Goal: Task Accomplishment & Management: Use online tool/utility

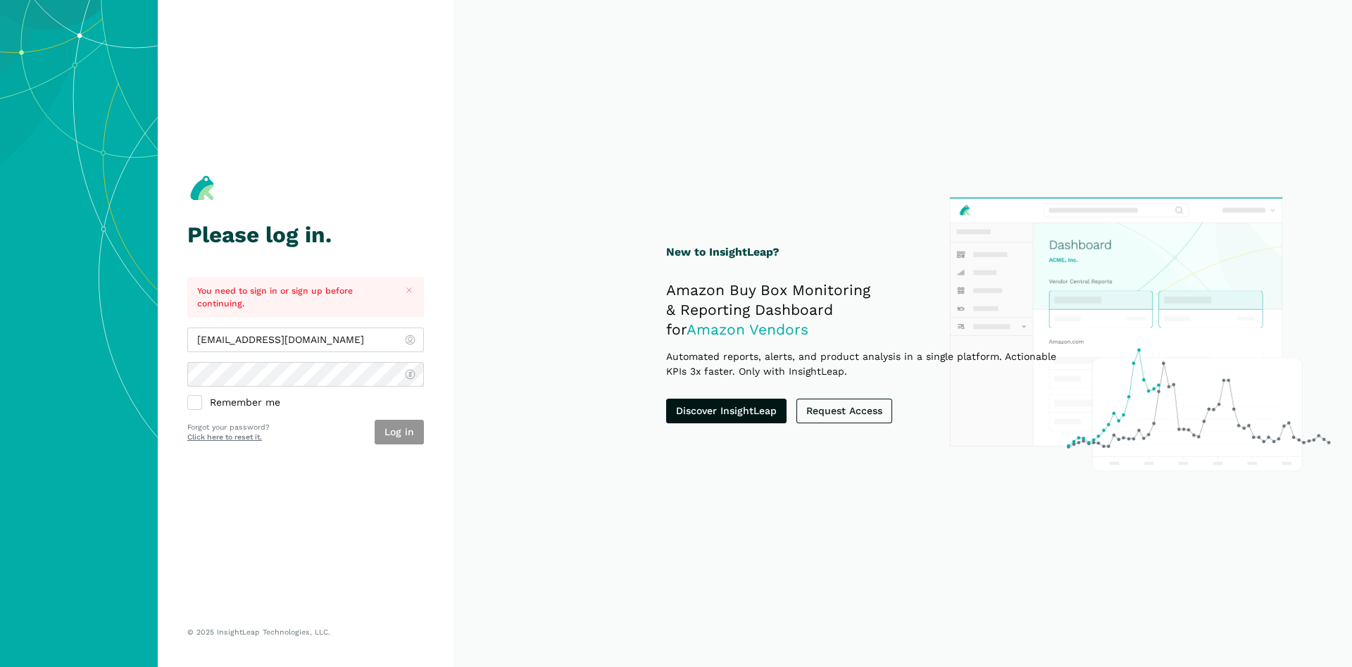
type input "[EMAIL_ADDRESS][DOMAIN_NAME]"
click at [409, 436] on button "Log in" at bounding box center [399, 432] width 49 height 25
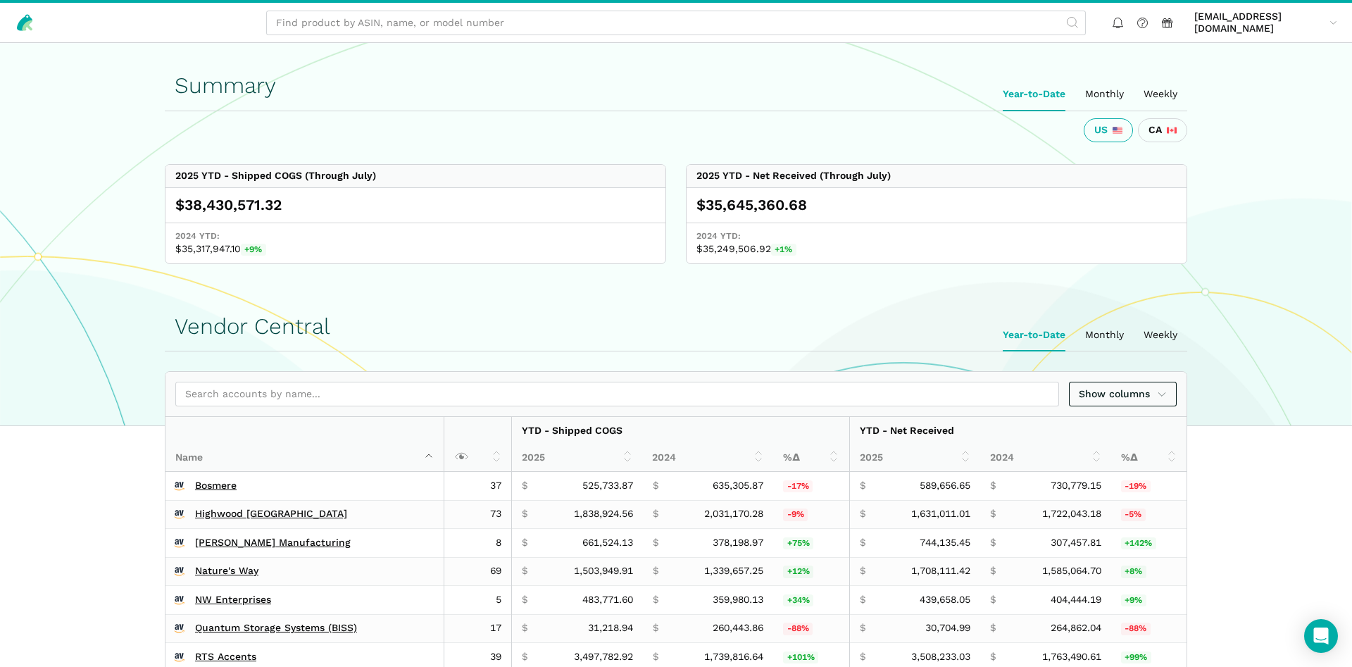
scroll to position [359, 0]
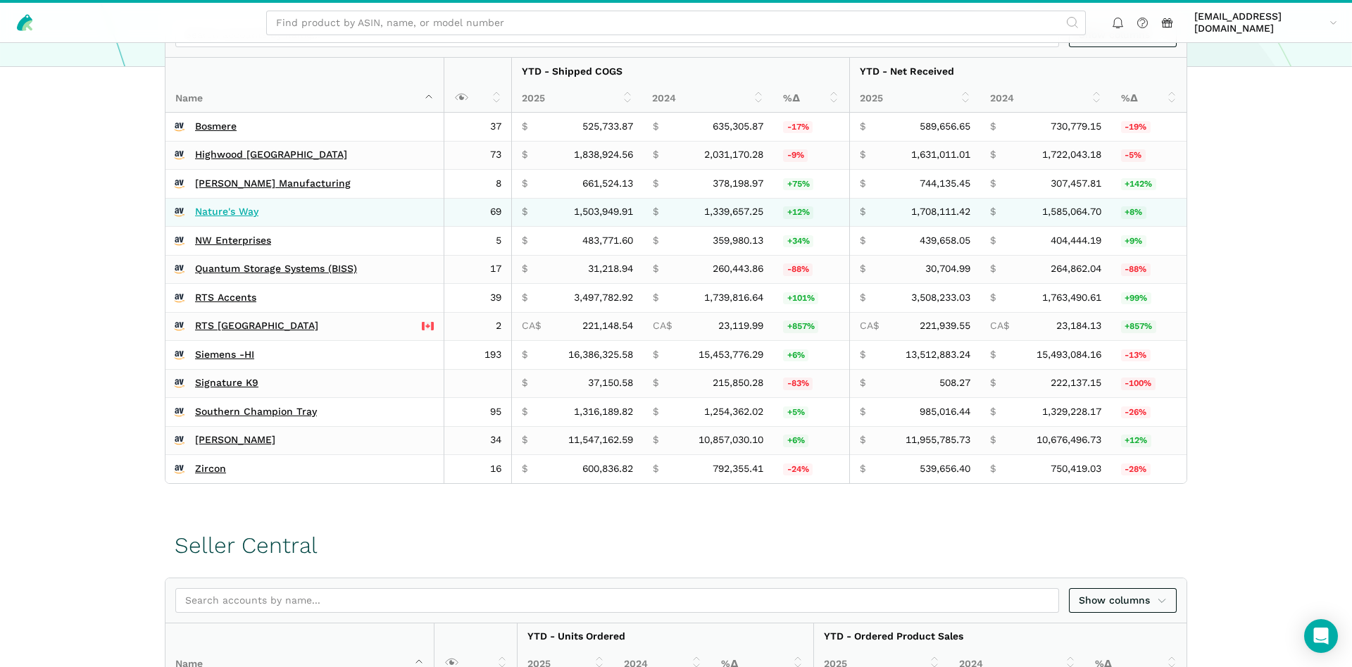
click at [215, 210] on link "Nature's Way" at bounding box center [226, 212] width 63 height 13
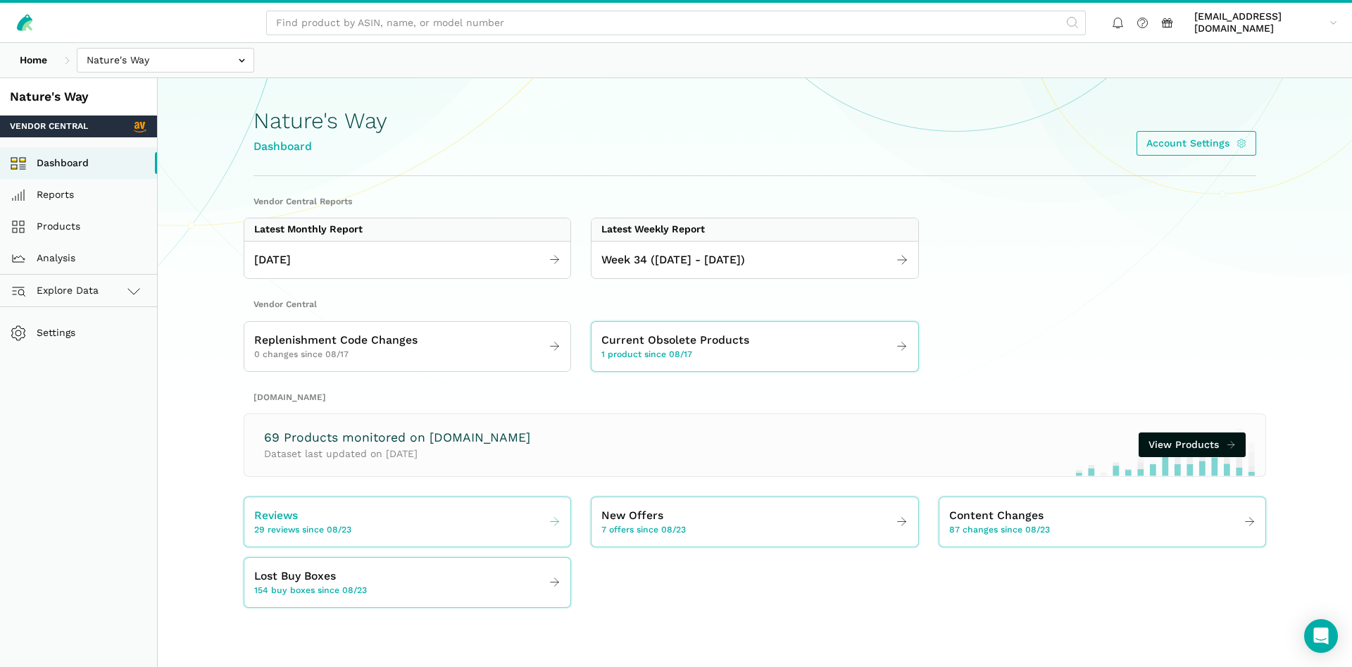
click at [303, 538] on link "Reviews 29 reviews since 08/23" at bounding box center [407, 521] width 326 height 39
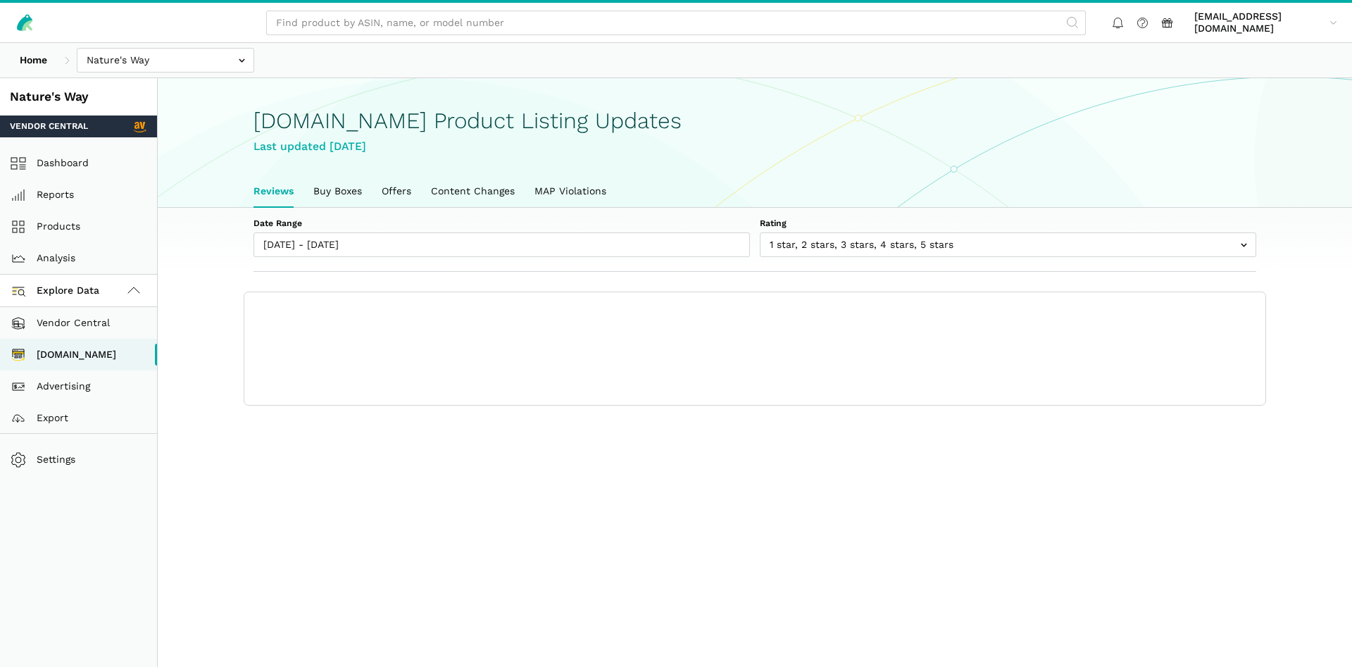
scroll to position [5, 0]
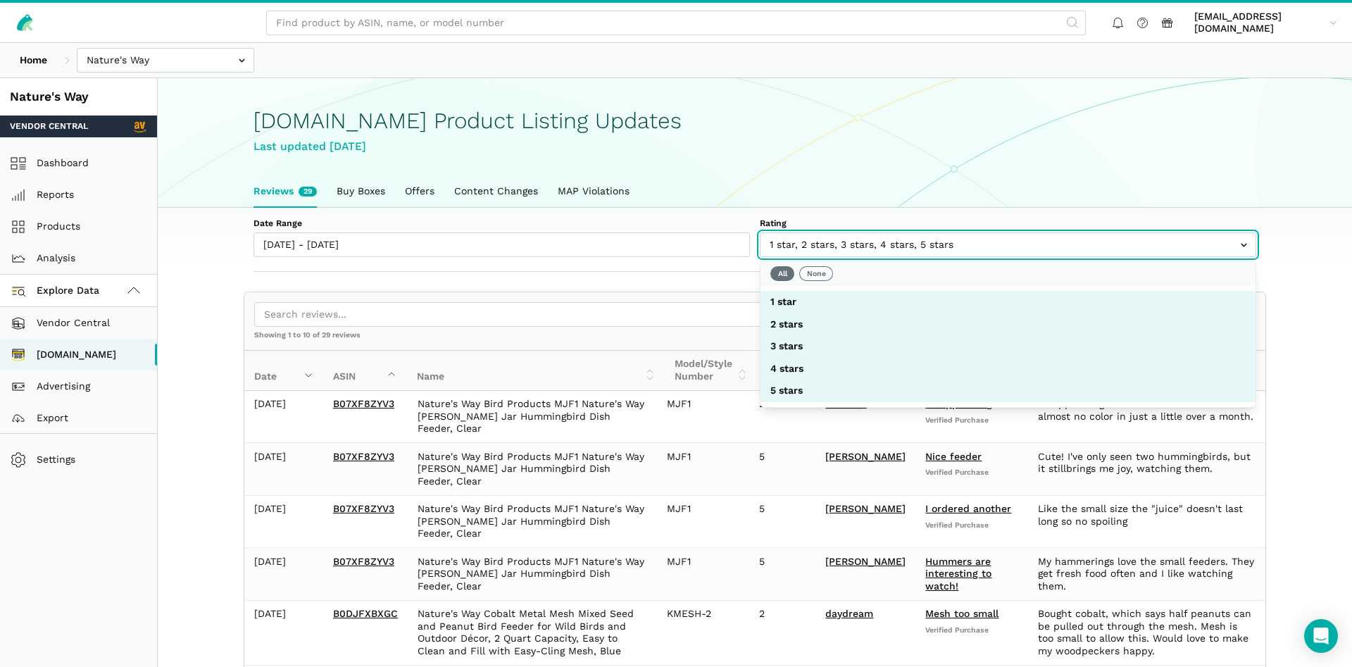
click at [898, 235] on input "text" at bounding box center [1008, 244] width 496 height 25
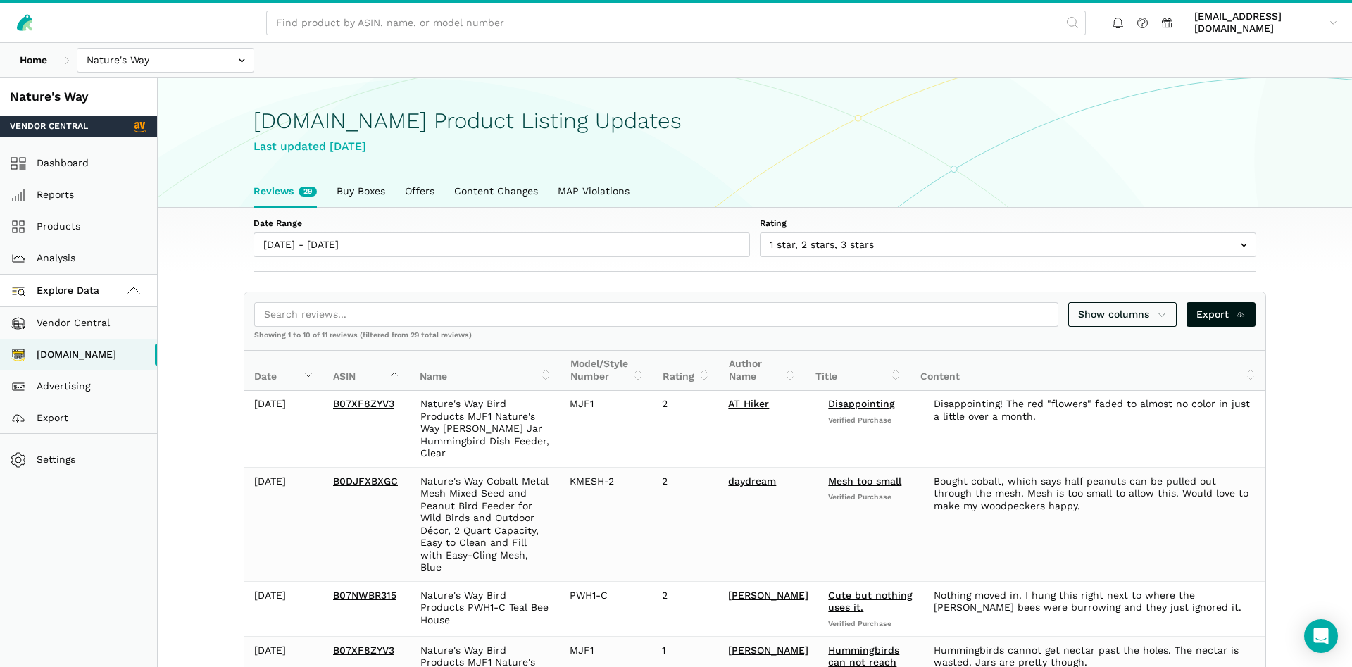
click at [885, 156] on div "[DOMAIN_NAME] Product Listing Updates Last updated [DATE]" at bounding box center [754, 127] width 1002 height 96
click at [381, 229] on label "Date Range" at bounding box center [501, 224] width 496 height 13
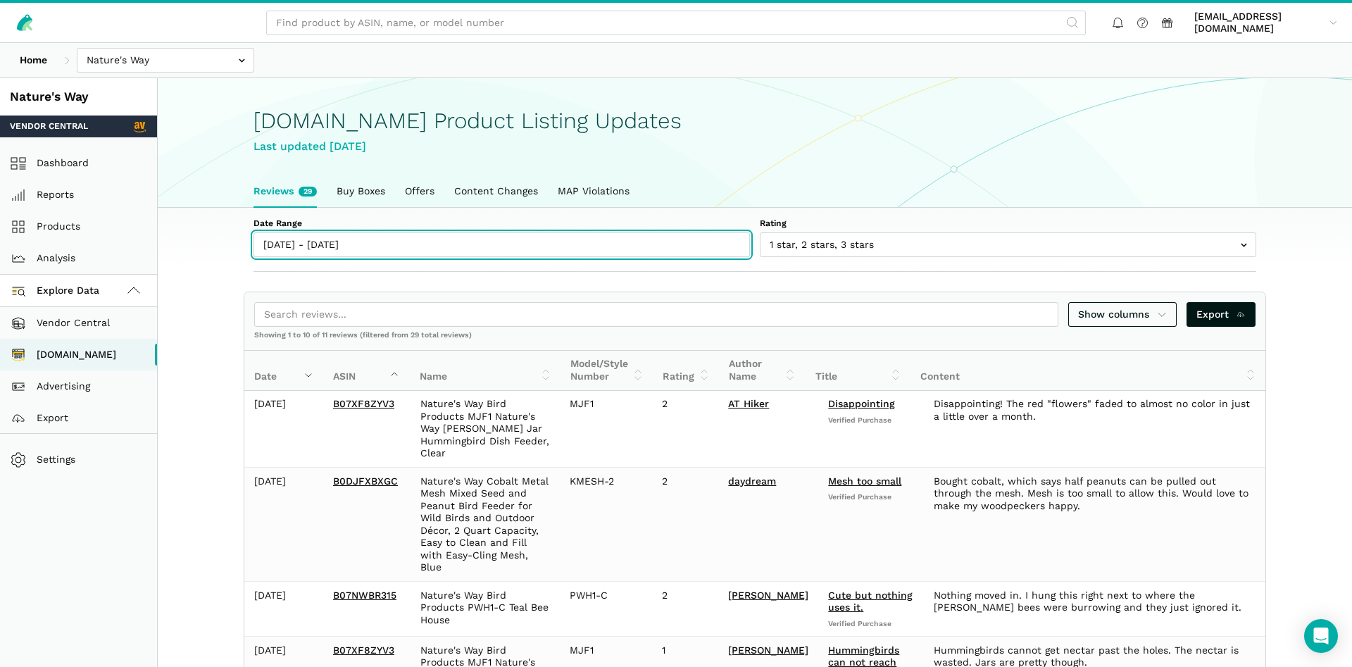
click at [381, 232] on input "[DATE] - [DATE]" at bounding box center [501, 244] width 496 height 25
type input "[DATE]"
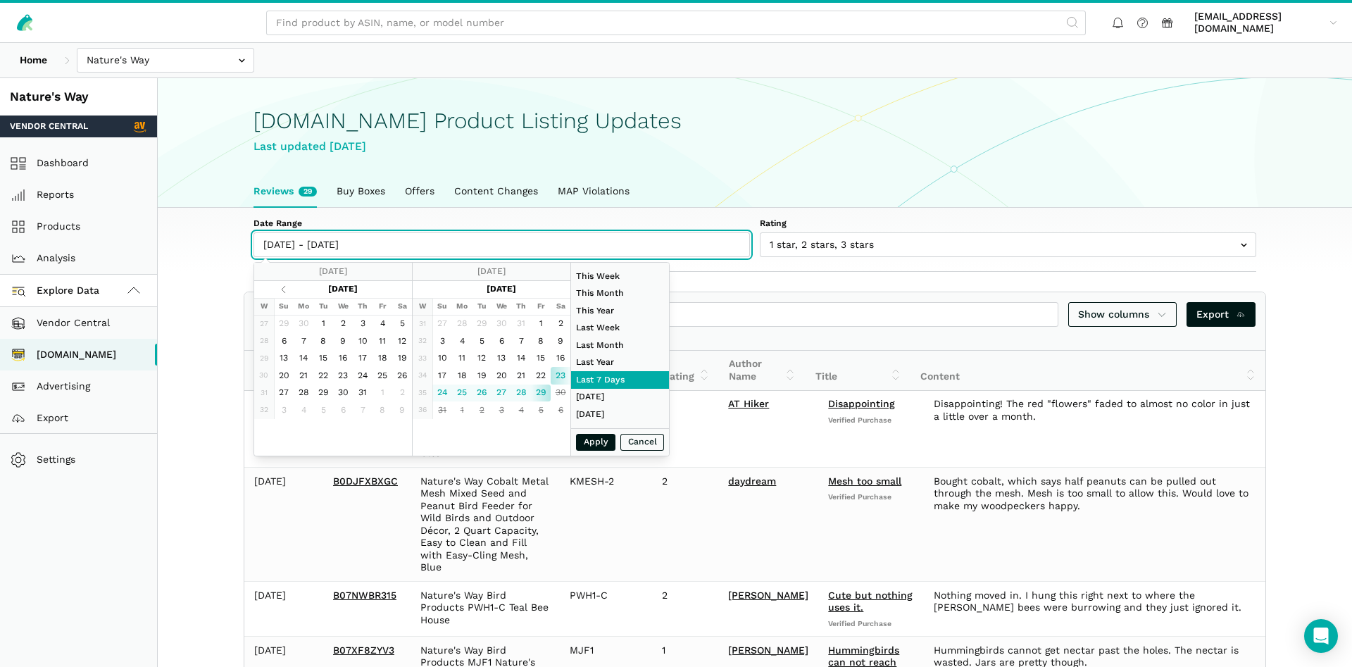
click at [373, 245] on input "[DATE] - [DATE]" at bounding box center [501, 244] width 496 height 25
type input "[DATE]"
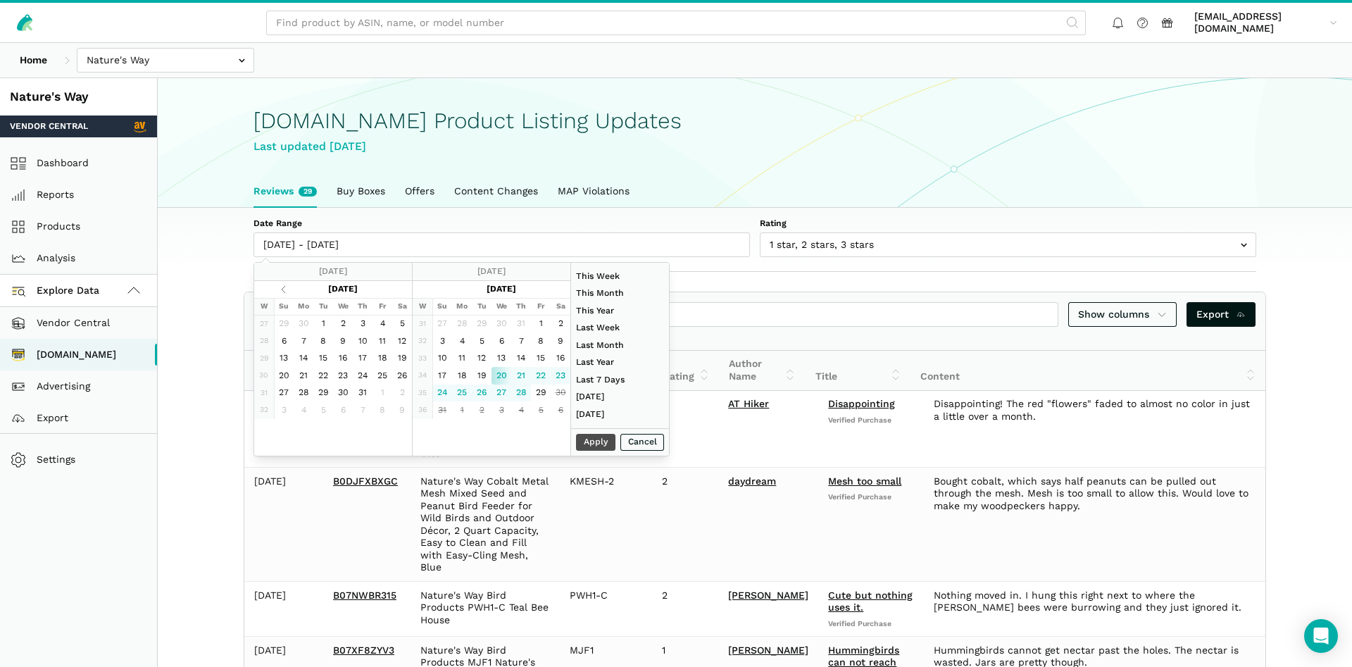
type input "[DATE]"
click at [587, 436] on button "Apply" at bounding box center [595, 443] width 39 height 18
type input "[DATE] - [DATE]"
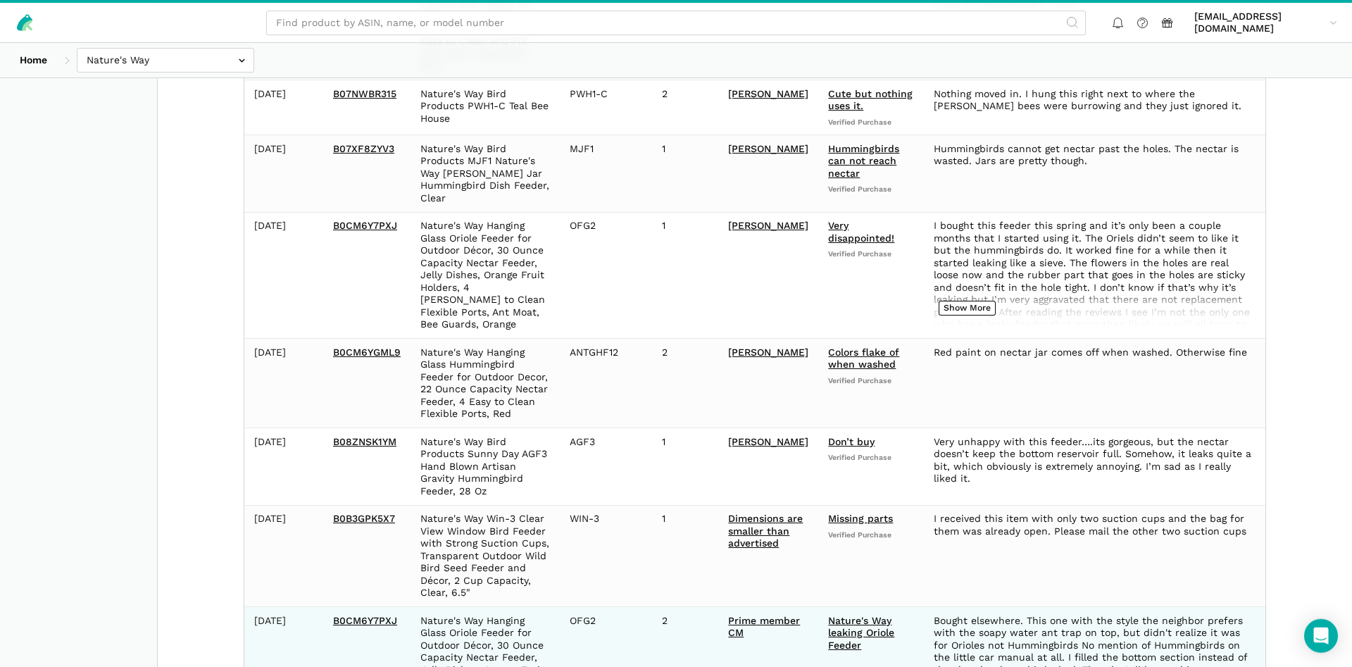
scroll to position [699, 0]
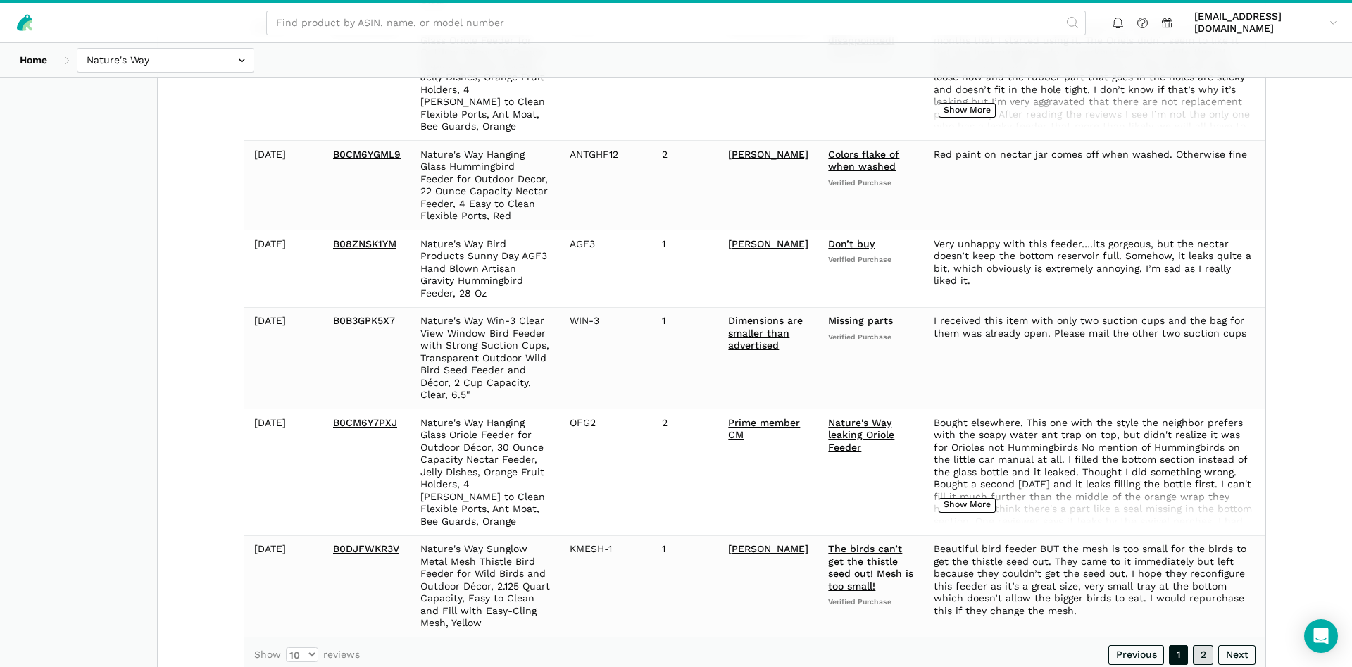
click at [1205, 645] on link "2" at bounding box center [1203, 655] width 20 height 20
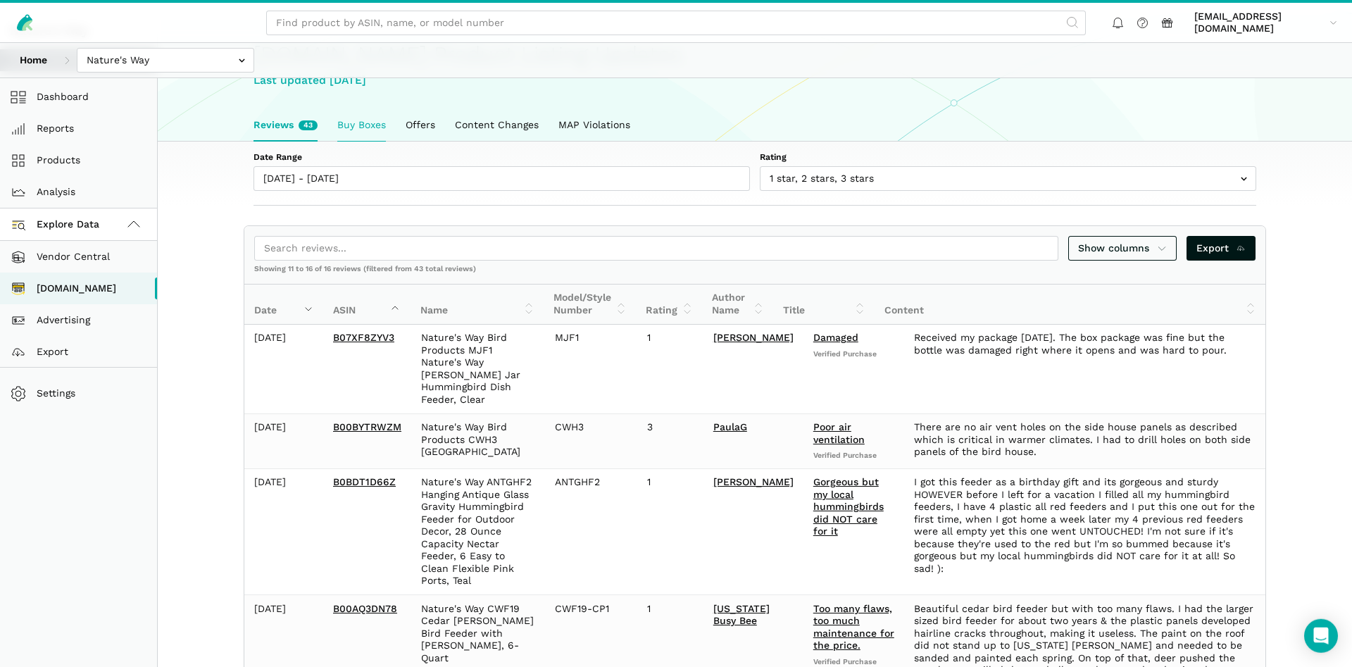
scroll to position [0, 0]
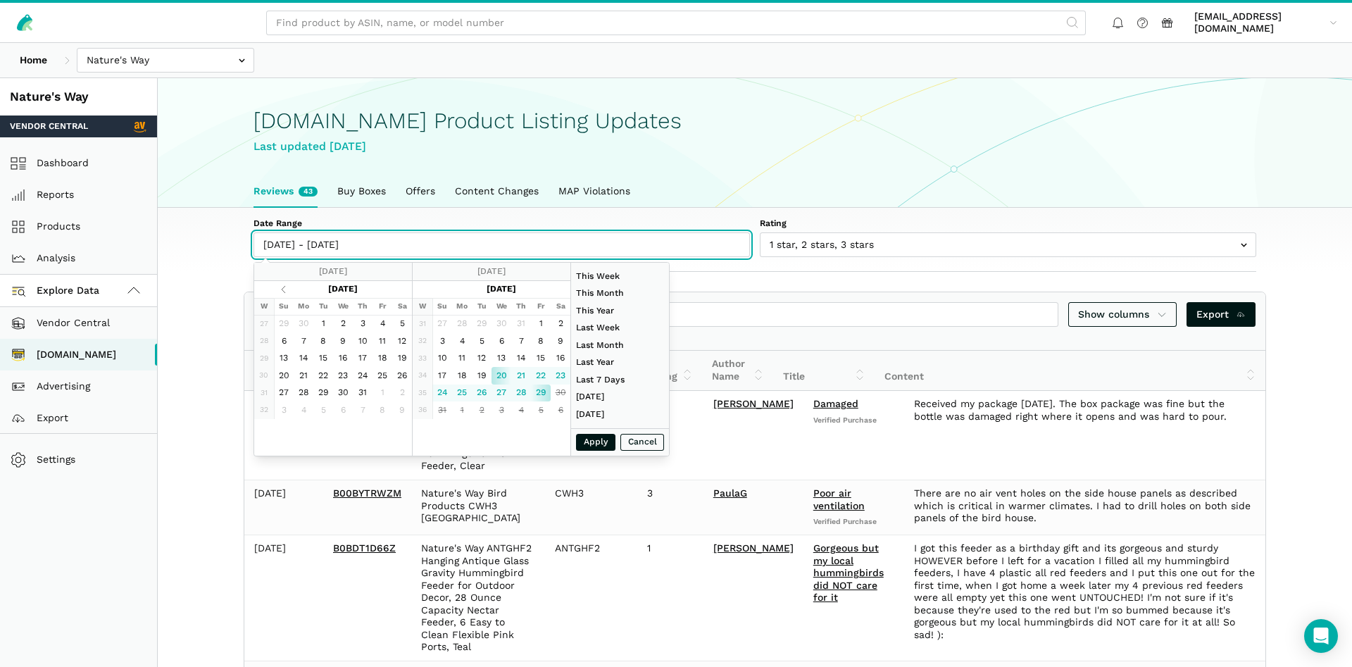
click at [310, 247] on input "[DATE] - [DATE]" at bounding box center [501, 244] width 496 height 25
type input "[DATE]"
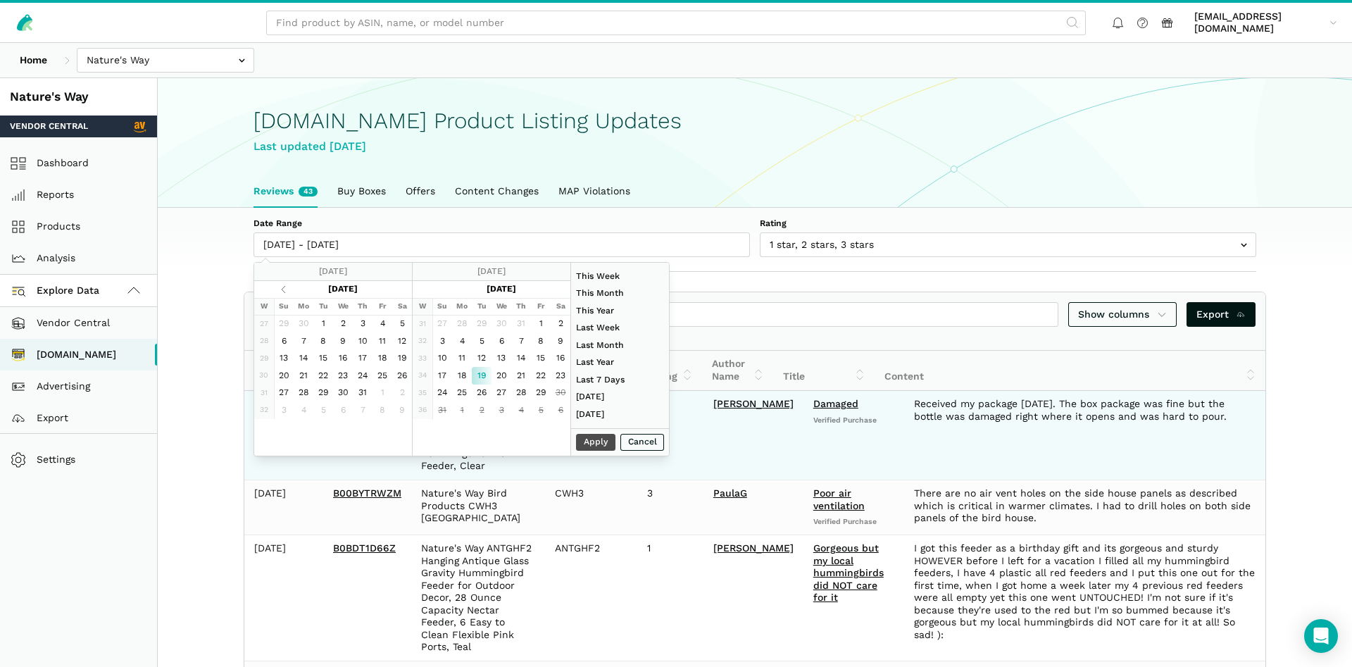
type input "[DATE]"
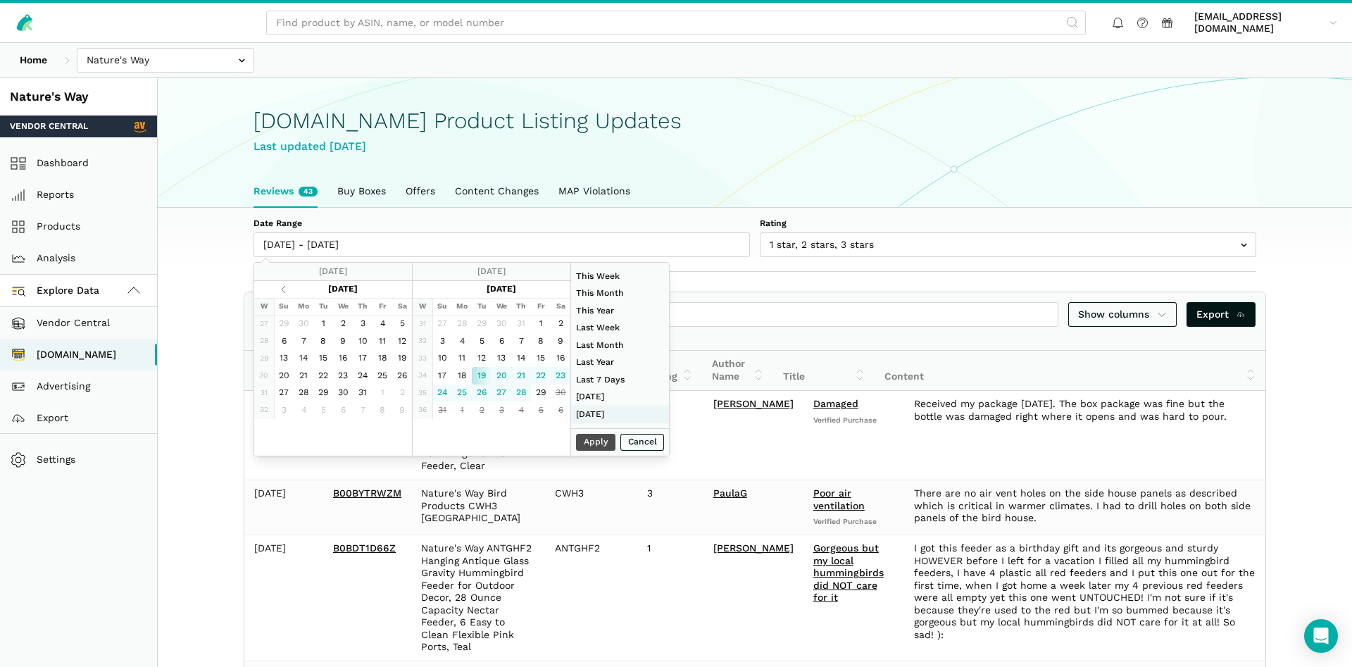
type input "[DATE]"
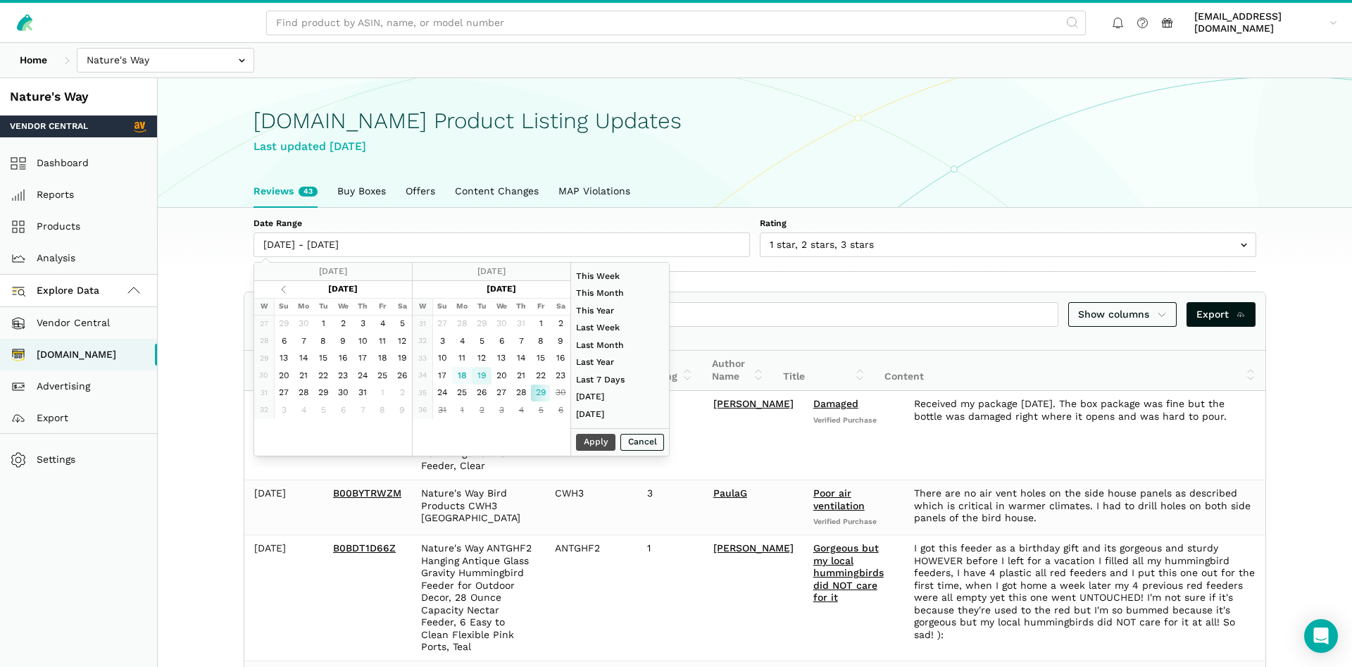
type input "[DATE]"
click at [586, 452] on div "Apply Cancel" at bounding box center [620, 442] width 98 height 28
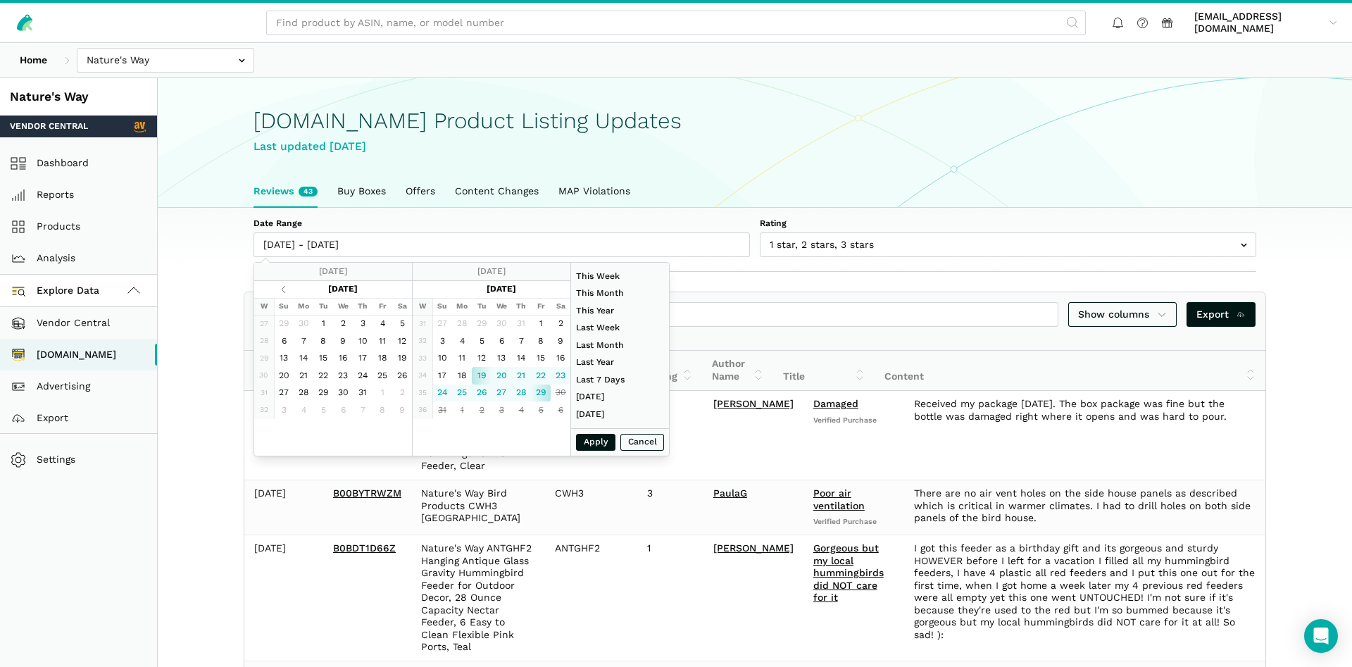
click at [596, 433] on div "Apply Cancel" at bounding box center [620, 442] width 98 height 28
click at [593, 444] on button "Apply" at bounding box center [595, 443] width 39 height 18
type input "[DATE] - [DATE]"
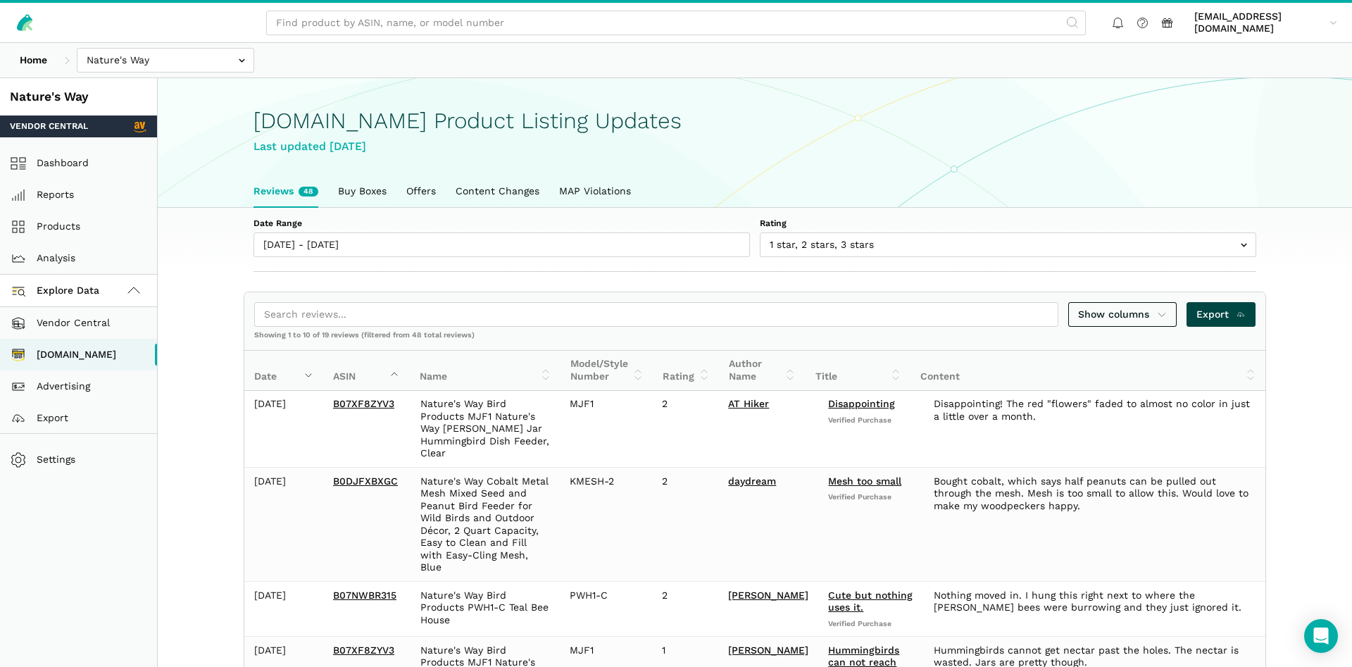
click at [1188, 310] on link "Export" at bounding box center [1221, 314] width 70 height 25
